Goal: Task Accomplishment & Management: Manage account settings

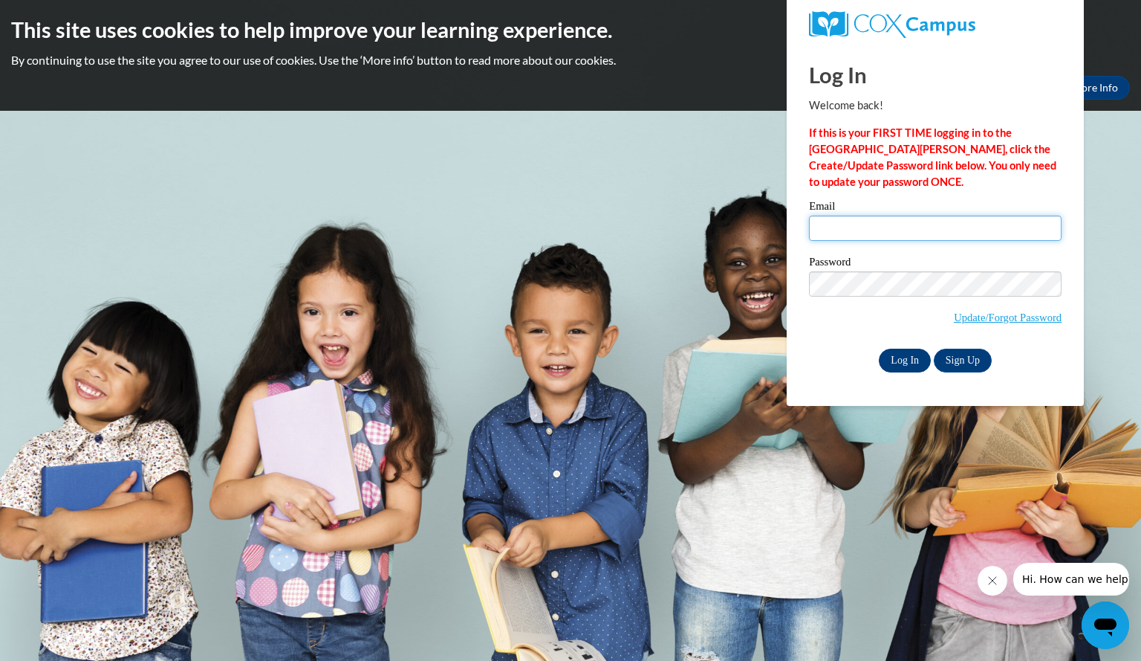
type input "aguilarnancy@aasd.k12.wi.us"
click at [897, 359] on input "Log In" at bounding box center [905, 360] width 52 height 24
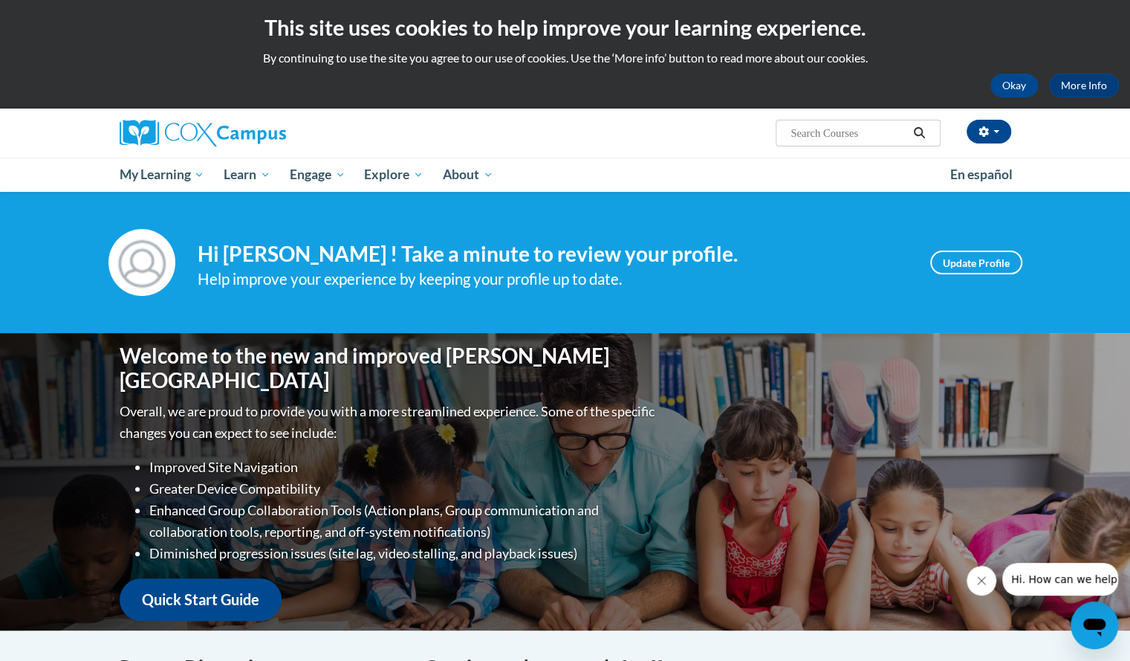
scroll to position [1, 0]
